Goal: Task Accomplishment & Management: Manage account settings

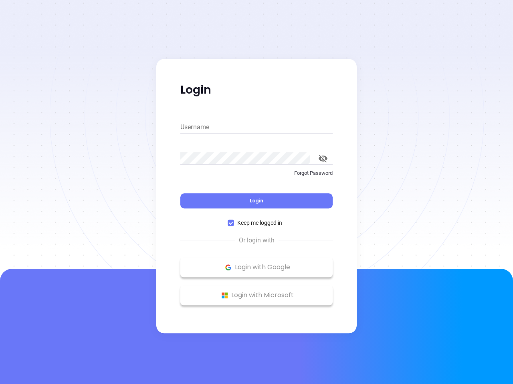
click at [256, 192] on div "Login" at bounding box center [256, 196] width 152 height 25
click at [256, 127] on input "Username" at bounding box center [256, 127] width 152 height 13
click at [323, 159] on icon "toggle password visibility" at bounding box center [322, 159] width 9 height 8
click at [256, 201] on span "Login" at bounding box center [257, 200] width 14 height 7
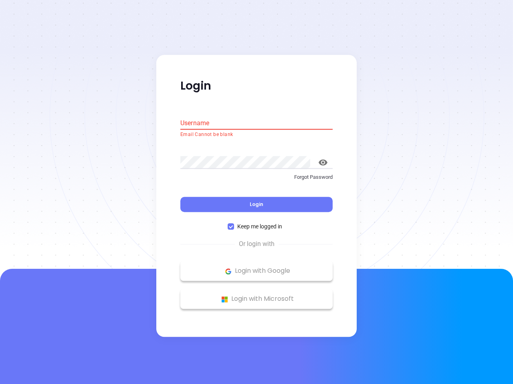
click at [256, 223] on span "Keep me logged in" at bounding box center [259, 227] width 51 height 9
click at [234, 224] on input "Keep me logged in" at bounding box center [230, 227] width 6 height 6
checkbox input "false"
click at [256, 268] on p "Login with Google" at bounding box center [256, 272] width 144 height 12
click at [256, 296] on p "Login with Microsoft" at bounding box center [256, 300] width 144 height 12
